Goal: Navigation & Orientation: Find specific page/section

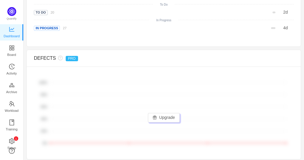
scroll to position [413, 0]
click at [11, 52] on span "Board" at bounding box center [11, 55] width 9 height 12
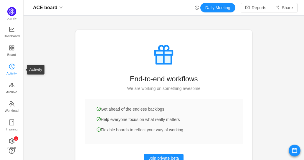
click at [9, 65] on link "Activity" at bounding box center [12, 70] width 6 height 12
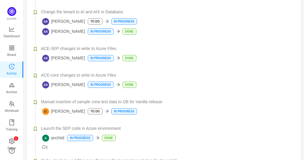
scroll to position [502, 0]
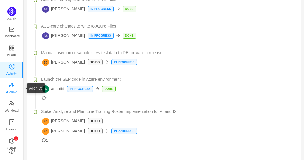
click at [9, 91] on span "Archive" at bounding box center [11, 92] width 11 height 12
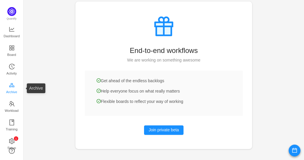
scroll to position [28, 0]
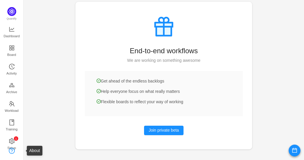
click at [12, 148] on link at bounding box center [12, 151] width 6 height 6
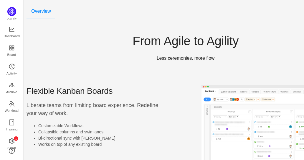
scroll to position [150, 267]
